Goal: Information Seeking & Learning: Learn about a topic

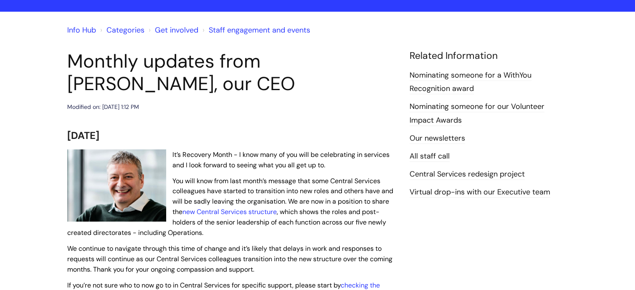
scroll to position [84, 0]
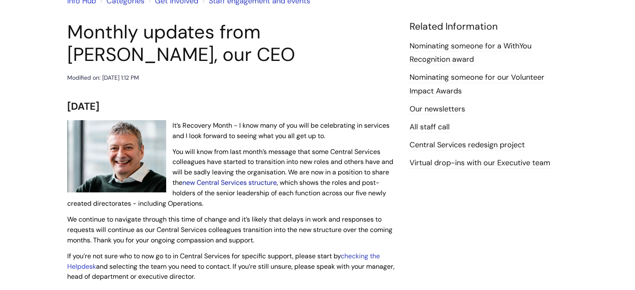
click at [231, 181] on link "new Central Services structure" at bounding box center [230, 182] width 94 height 9
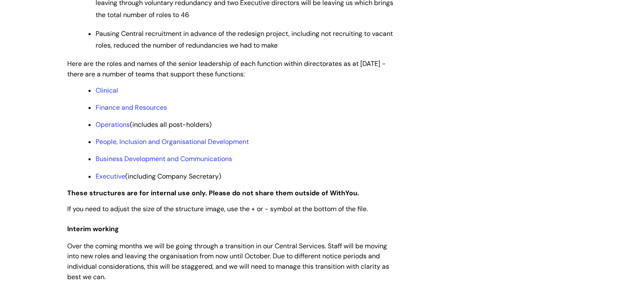
scroll to position [668, 0]
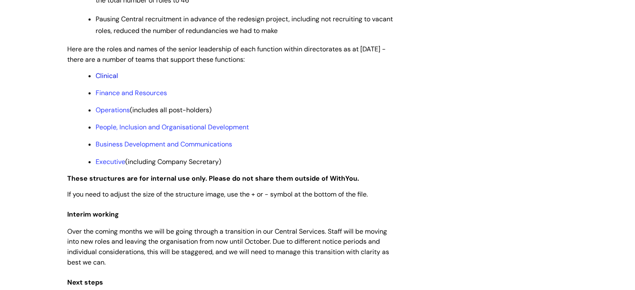
click at [110, 80] on link "Clinical" at bounding box center [107, 75] width 23 height 9
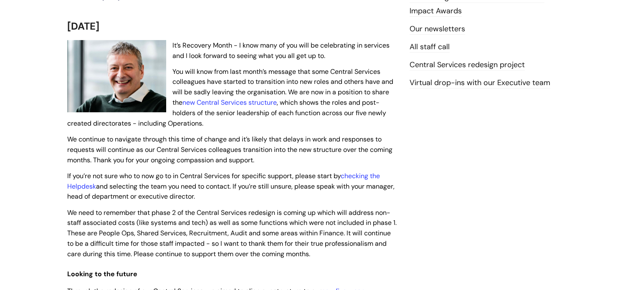
scroll to position [167, 0]
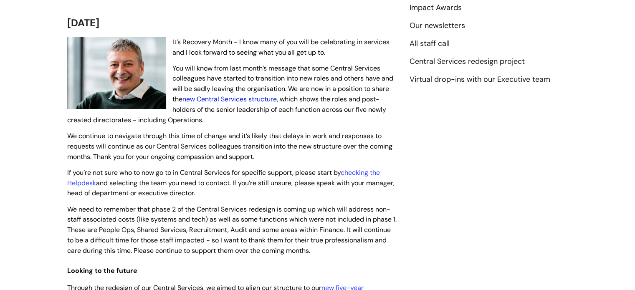
click at [232, 97] on link "new Central Services structure" at bounding box center [230, 99] width 94 height 9
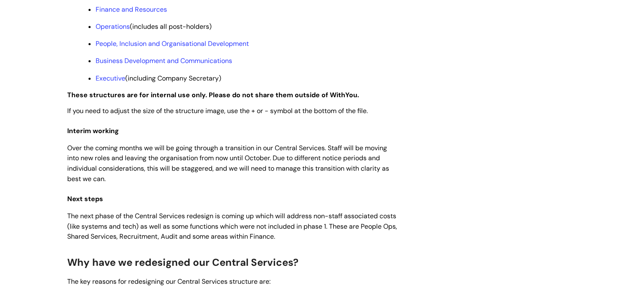
scroll to position [710, 0]
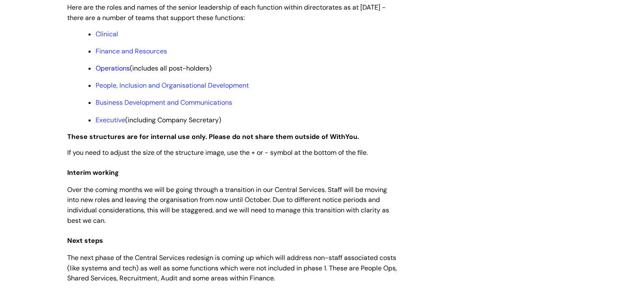
click at [110, 73] on link "Operations" at bounding box center [113, 68] width 34 height 9
